Goal: Task Accomplishment & Management: Manage account settings

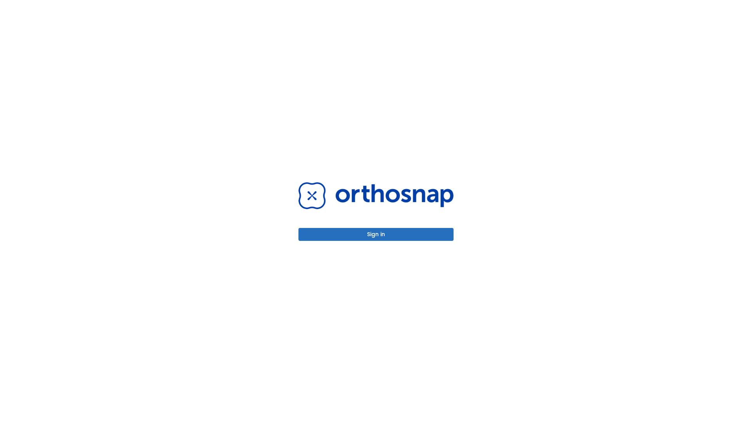
click at [376, 234] on button "Sign in" at bounding box center [375, 234] width 155 height 13
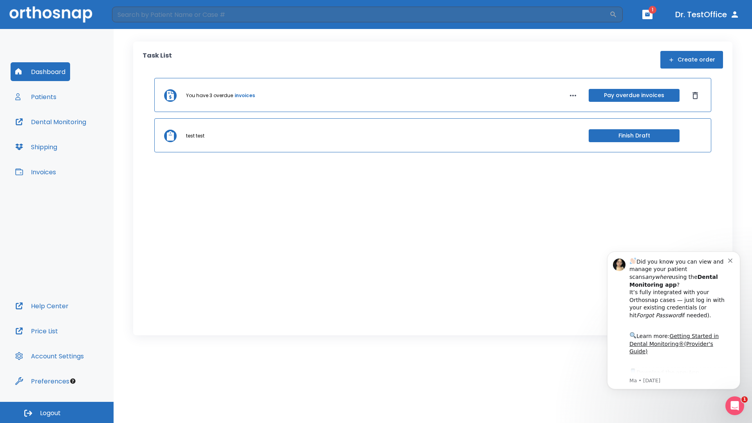
click at [57, 412] on span "Logout" at bounding box center [50, 413] width 21 height 9
